Goal: Navigation & Orientation: Find specific page/section

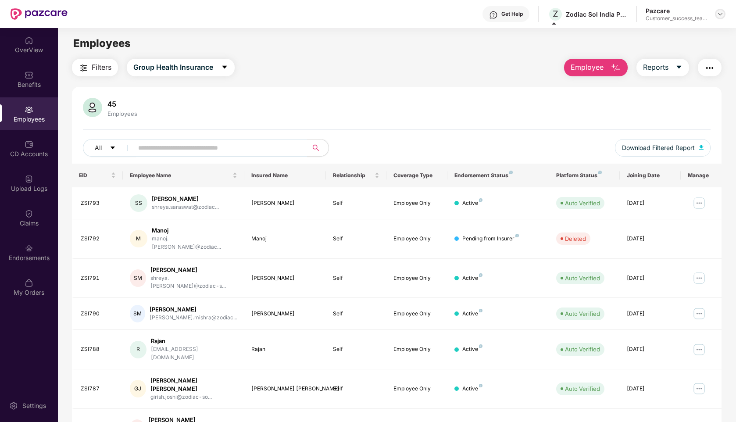
click at [719, 14] on img at bounding box center [720, 14] width 7 height 7
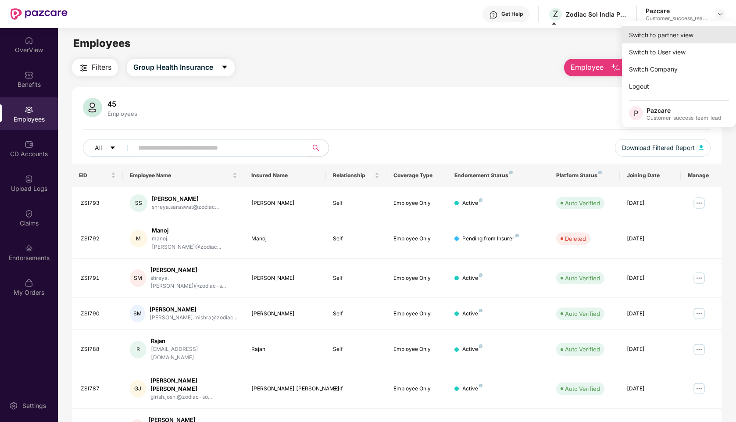
click at [640, 41] on div "Switch to partner view" at bounding box center [679, 34] width 114 height 17
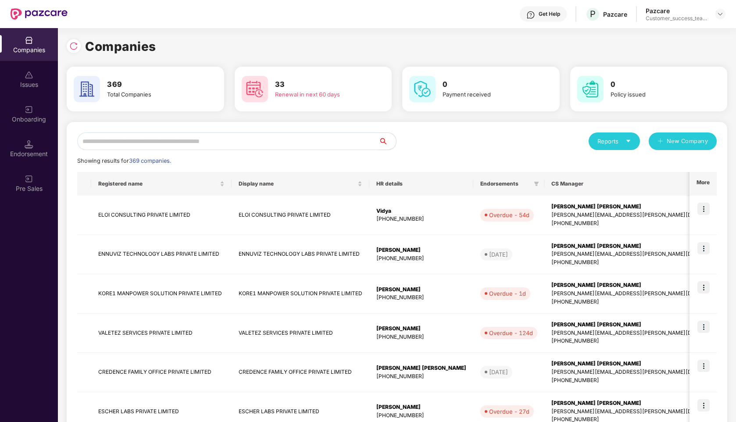
click at [196, 138] on input "text" at bounding box center [227, 141] width 301 height 18
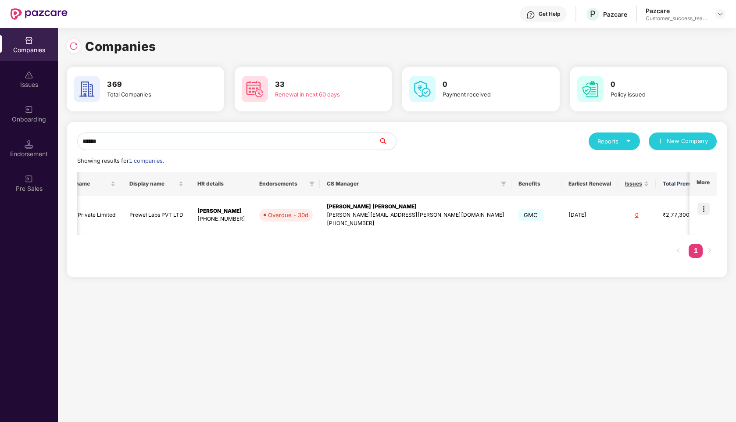
scroll to position [0, 56]
type input "******"
click at [705, 207] on img at bounding box center [704, 209] width 12 height 12
click at [704, 210] on img at bounding box center [704, 209] width 12 height 12
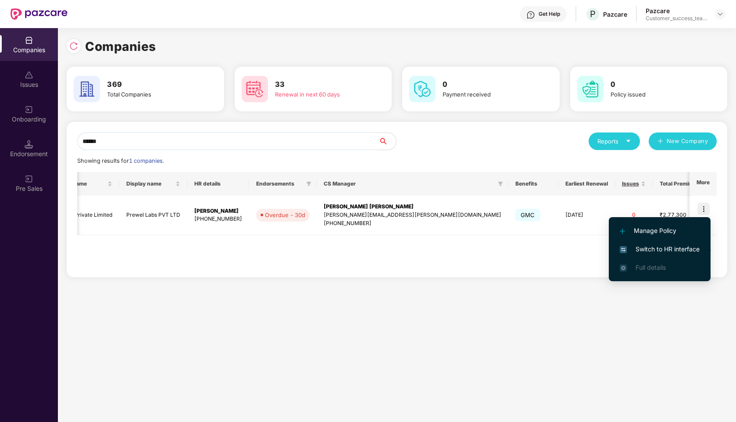
click at [647, 250] on span "Switch to HR interface" at bounding box center [660, 249] width 80 height 10
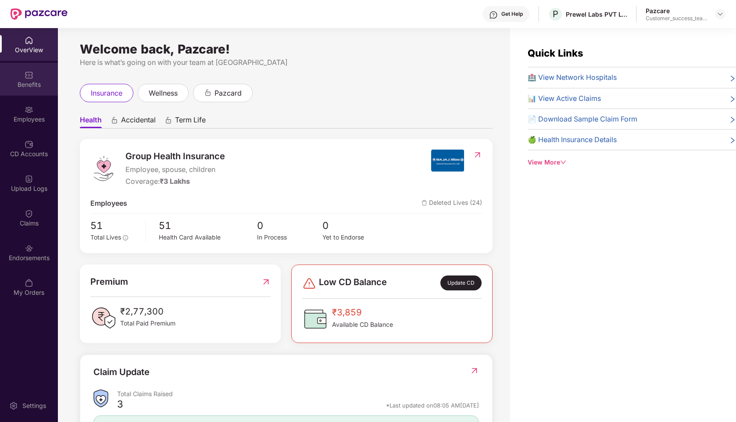
click at [21, 84] on div "Benefits" at bounding box center [29, 84] width 58 height 9
